Goal: Register for event/course

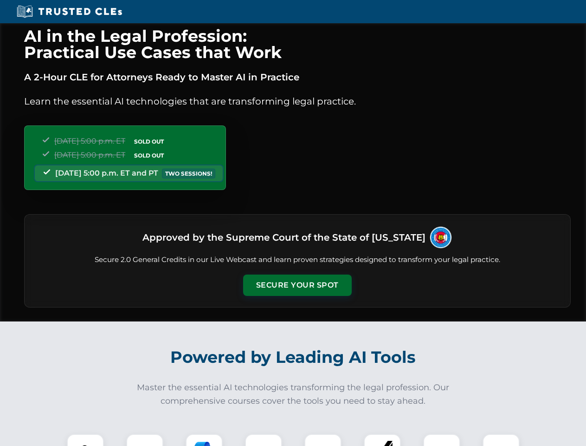
click at [297, 285] on button "Secure Your Spot" at bounding box center [297, 284] width 109 height 21
click at [85, 440] on img at bounding box center [85, 452] width 27 height 27
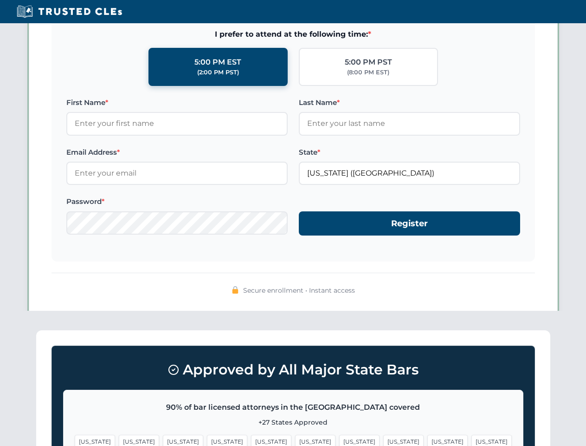
click at [339, 440] on span "[US_STATE]" at bounding box center [359, 441] width 40 height 13
click at [428, 440] on span "[US_STATE]" at bounding box center [448, 441] width 40 height 13
